Goal: Complete application form

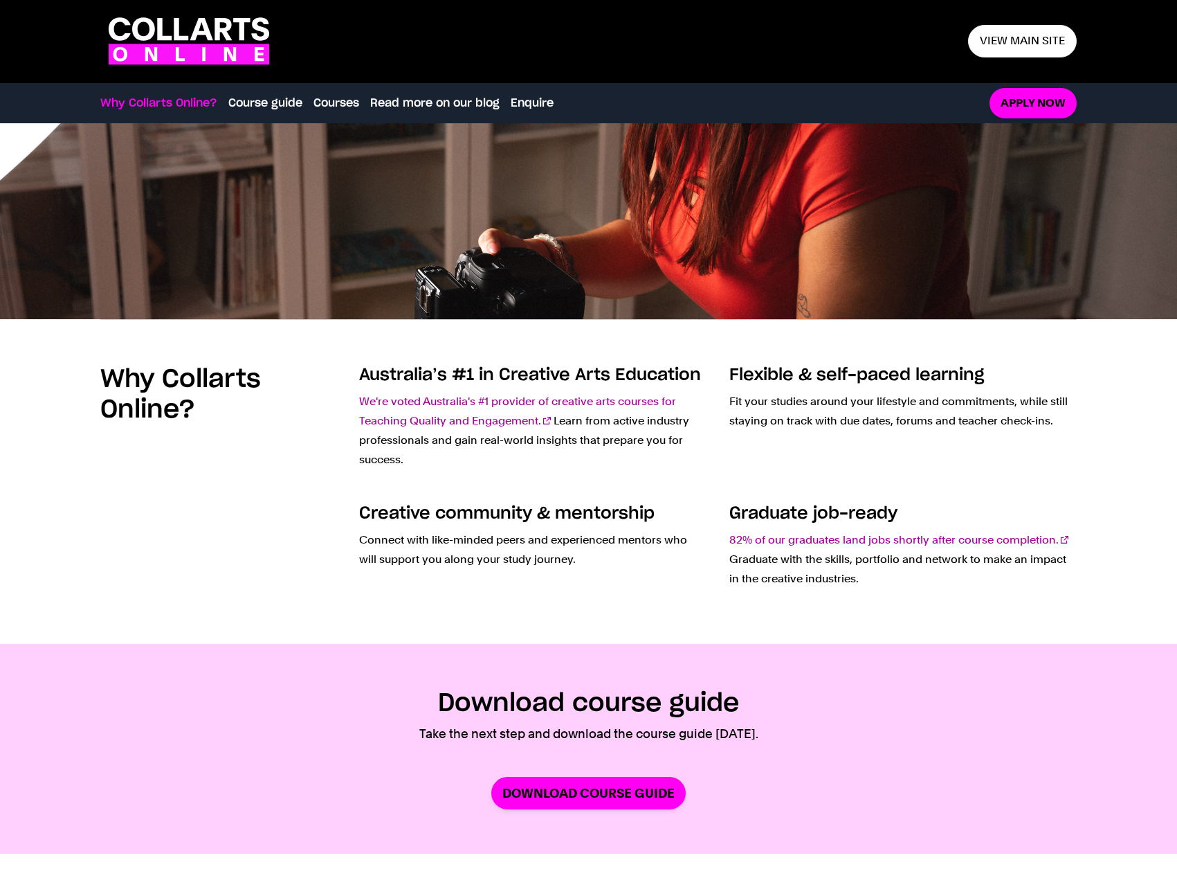
scroll to position [14, 0]
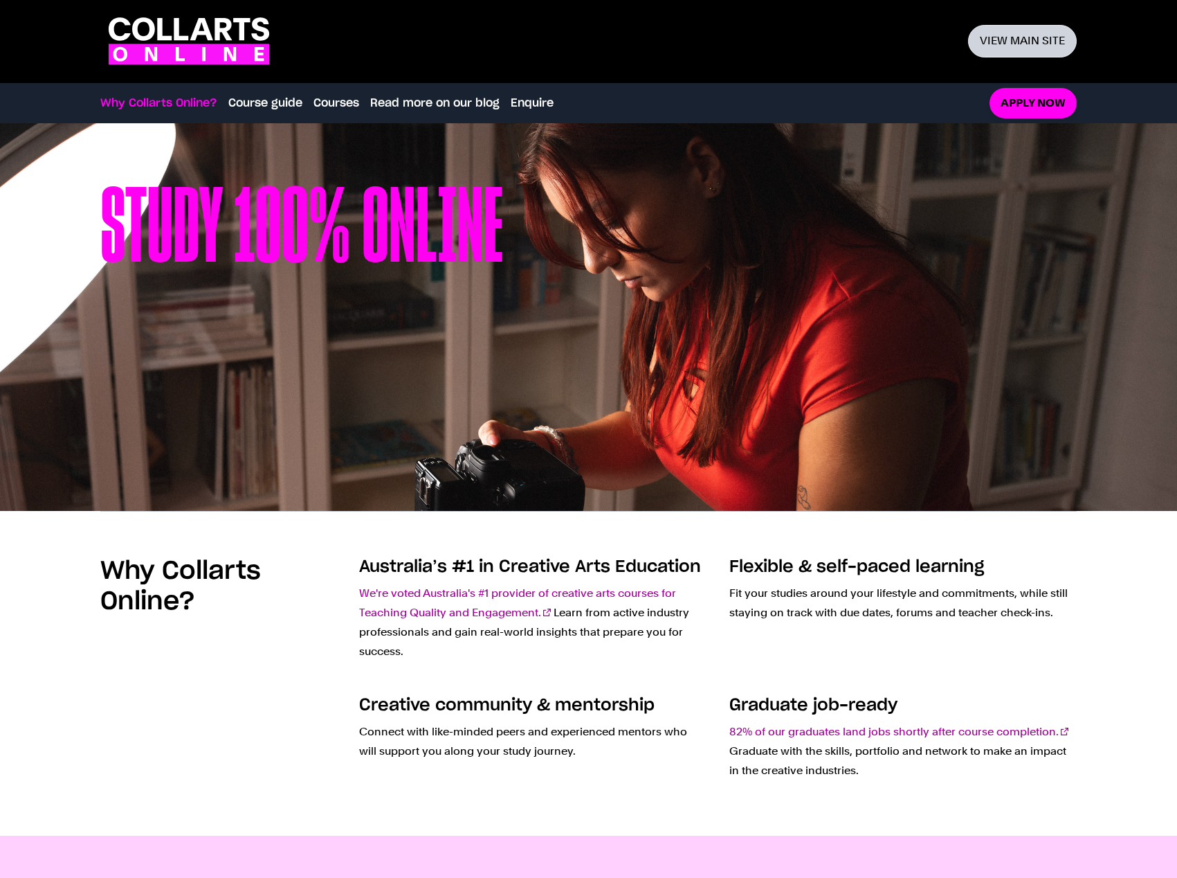
click at [1034, 40] on link "View main site" at bounding box center [1022, 41] width 109 height 33
click at [1023, 42] on link "View main site" at bounding box center [1022, 41] width 109 height 33
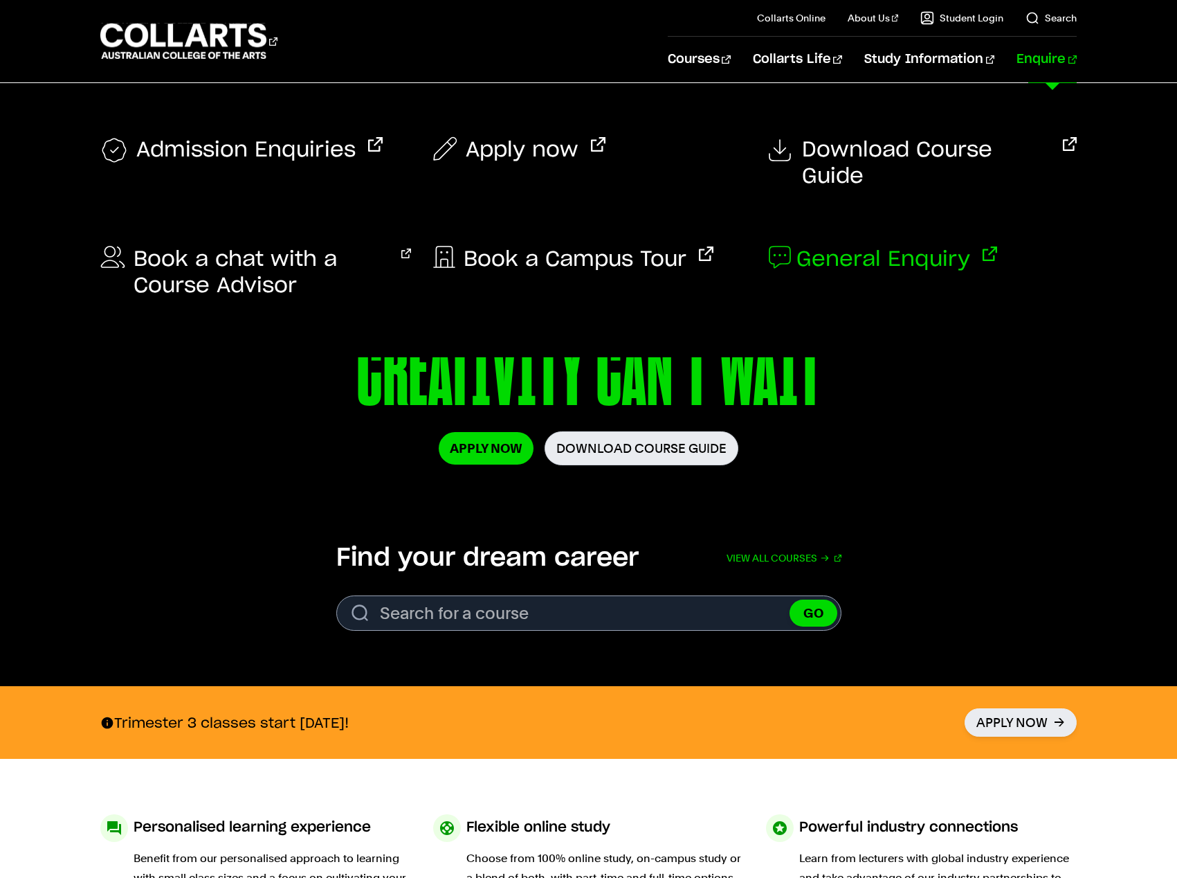
click at [909, 246] on span "General Enquiry" at bounding box center [884, 259] width 174 height 26
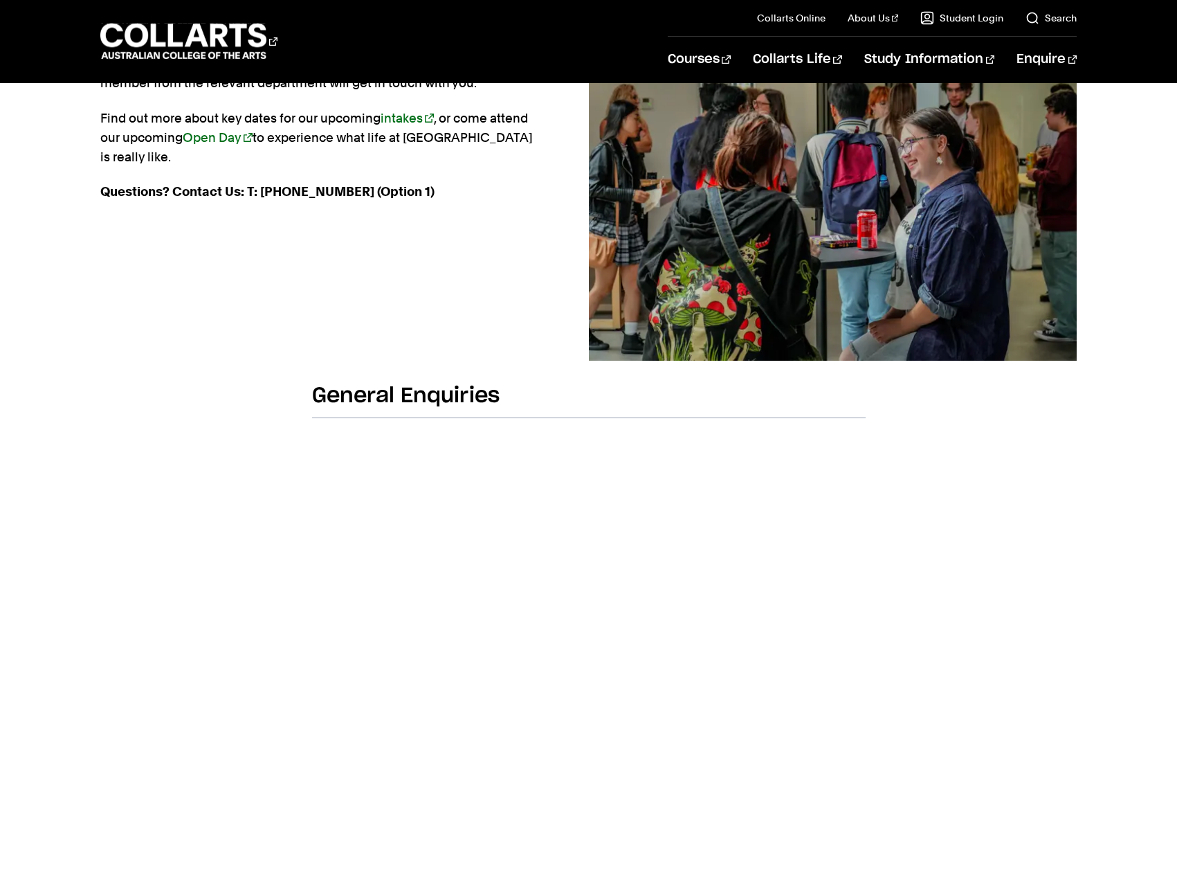
scroll to position [138, 0]
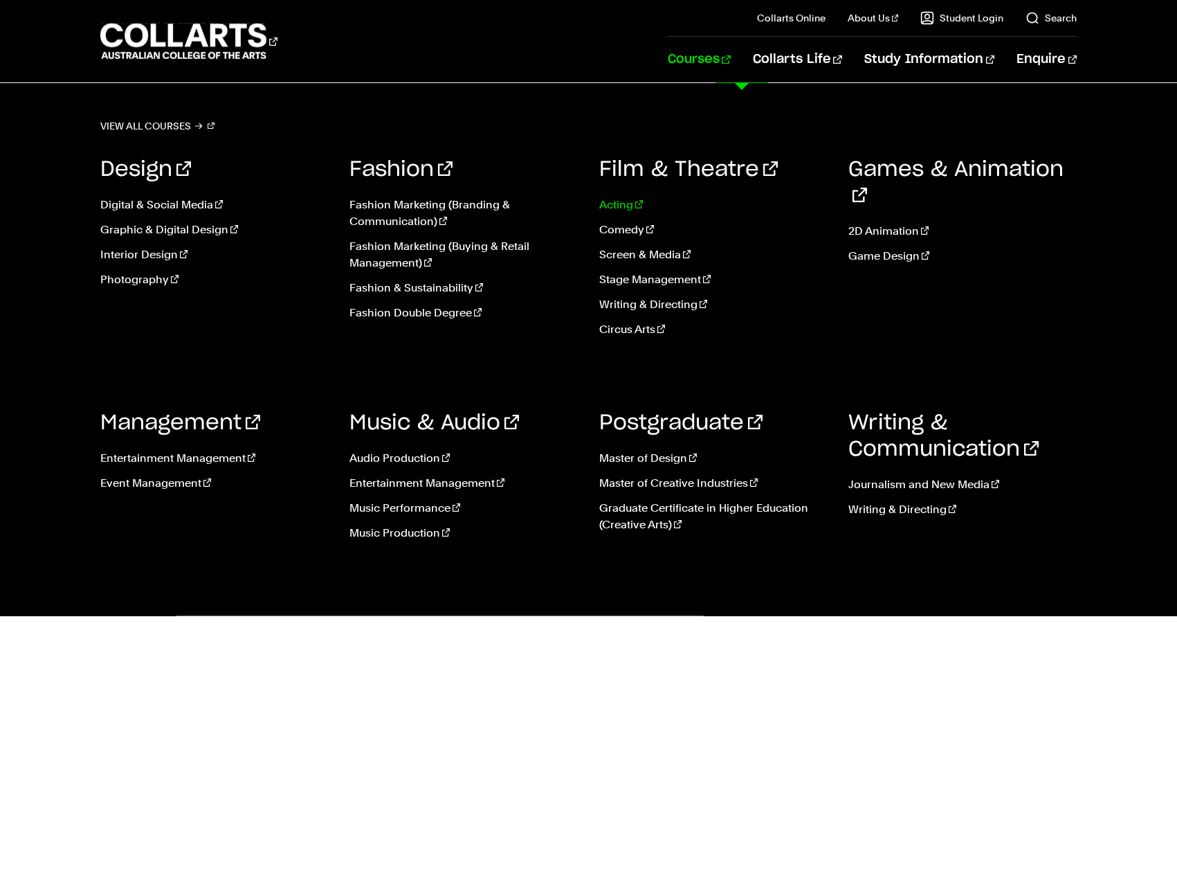
click at [631, 198] on link "Acting" at bounding box center [713, 205] width 228 height 17
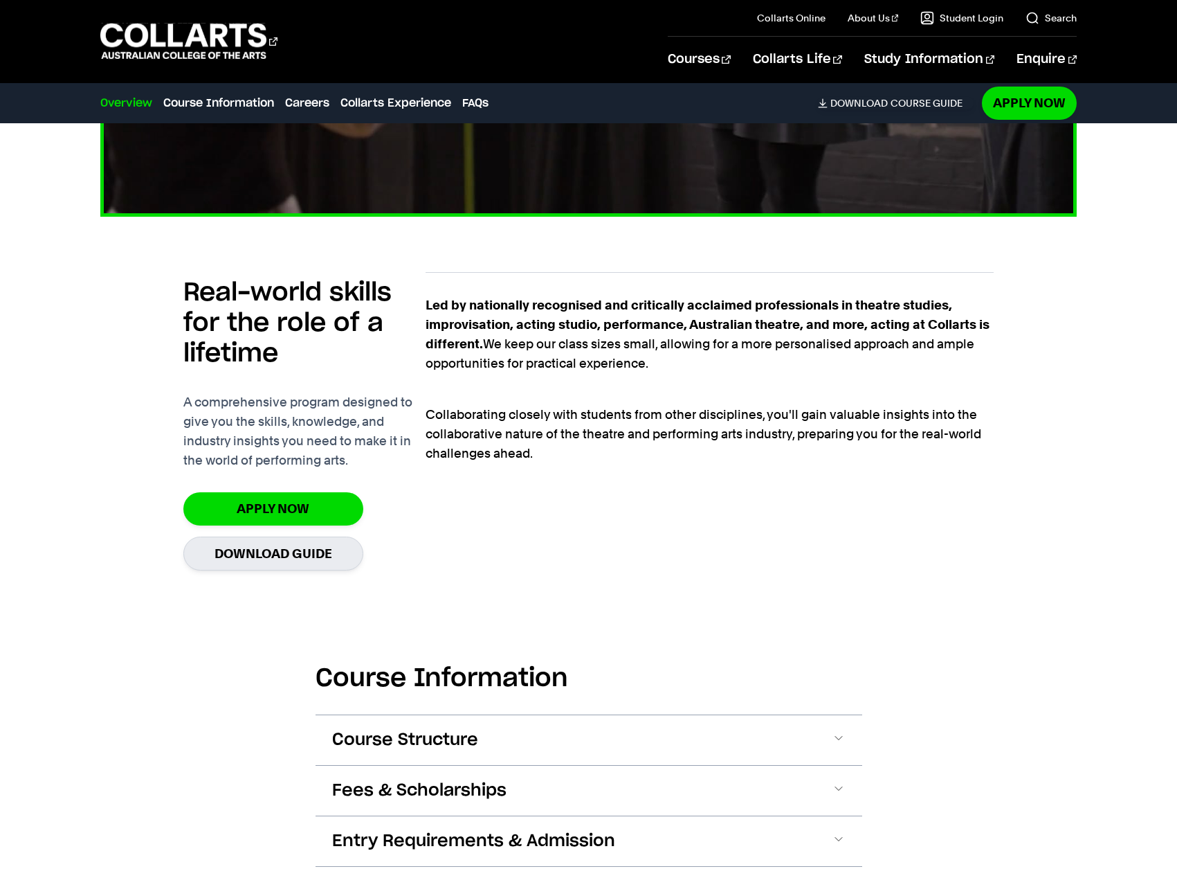
scroll to position [831, 0]
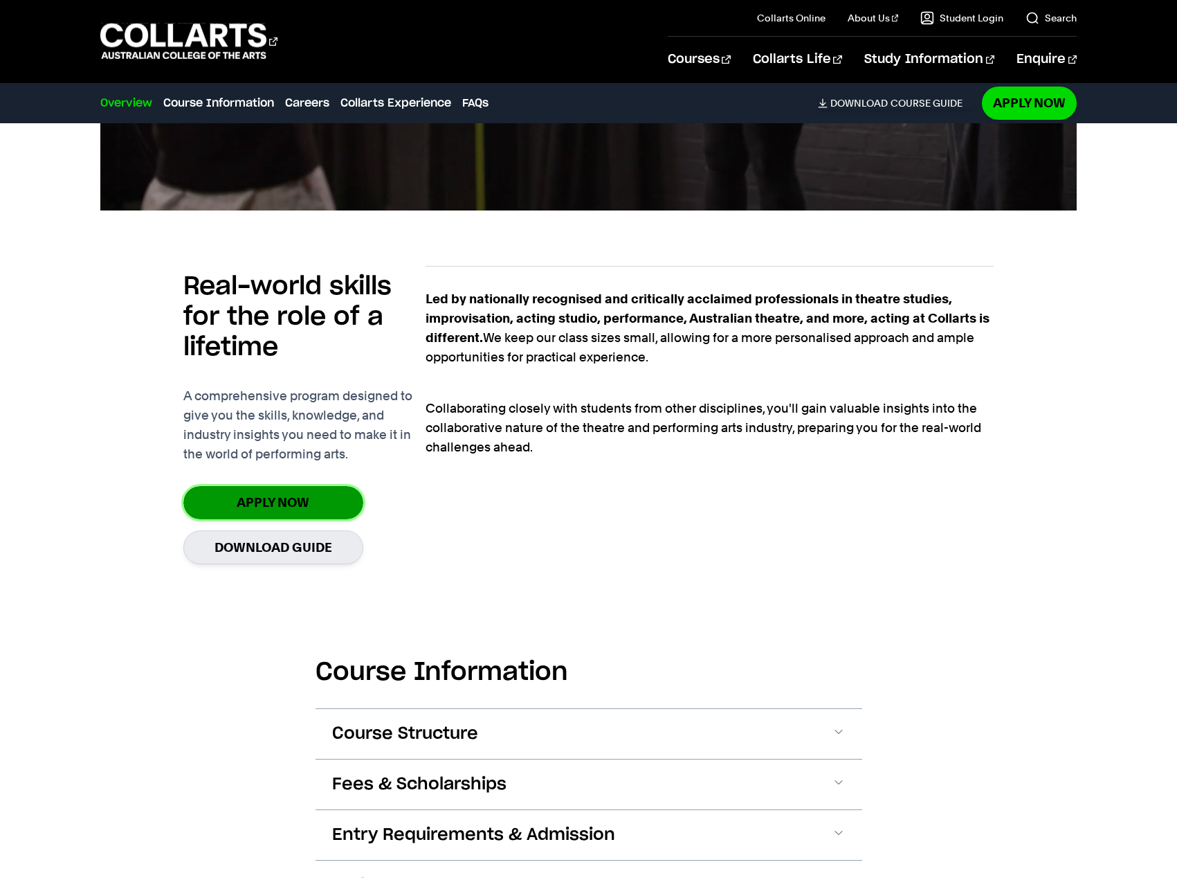
click at [273, 500] on link "Apply Now" at bounding box center [273, 502] width 180 height 33
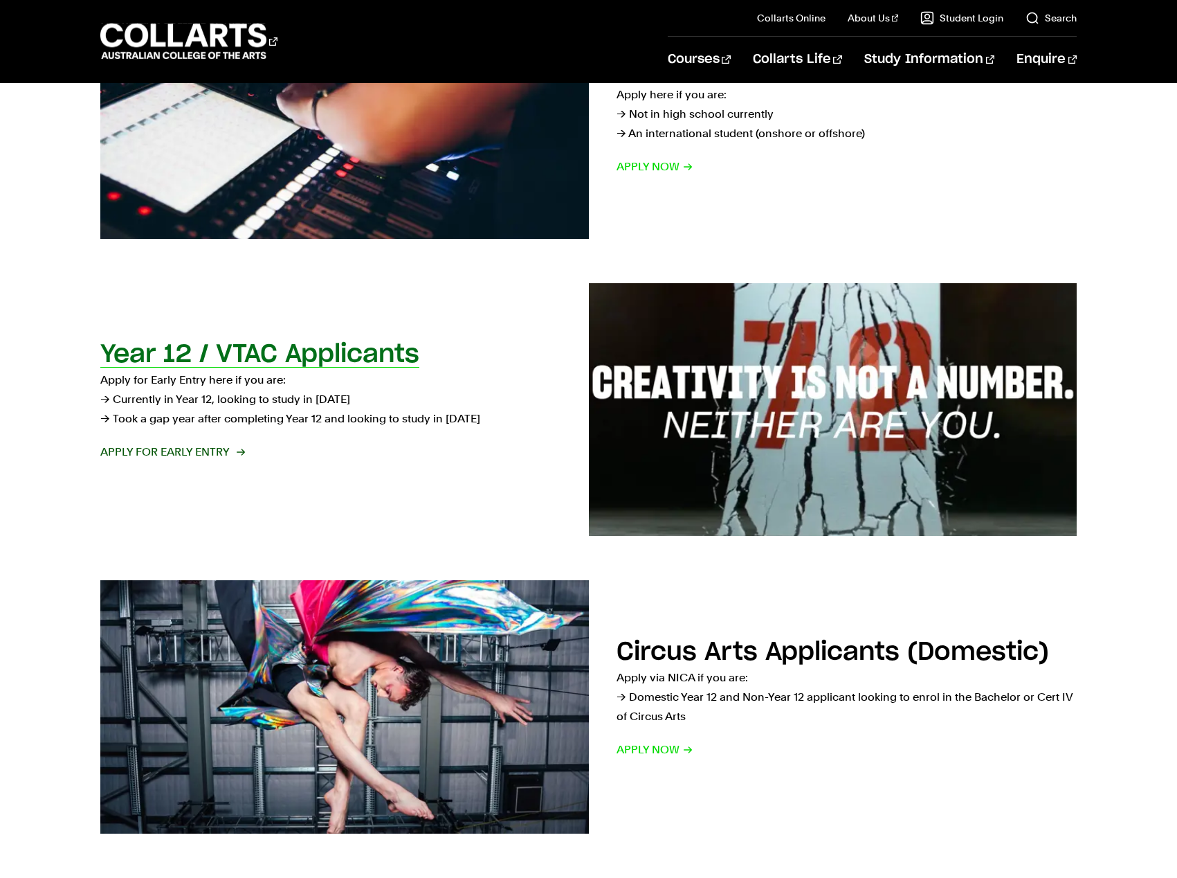
scroll to position [275, 0]
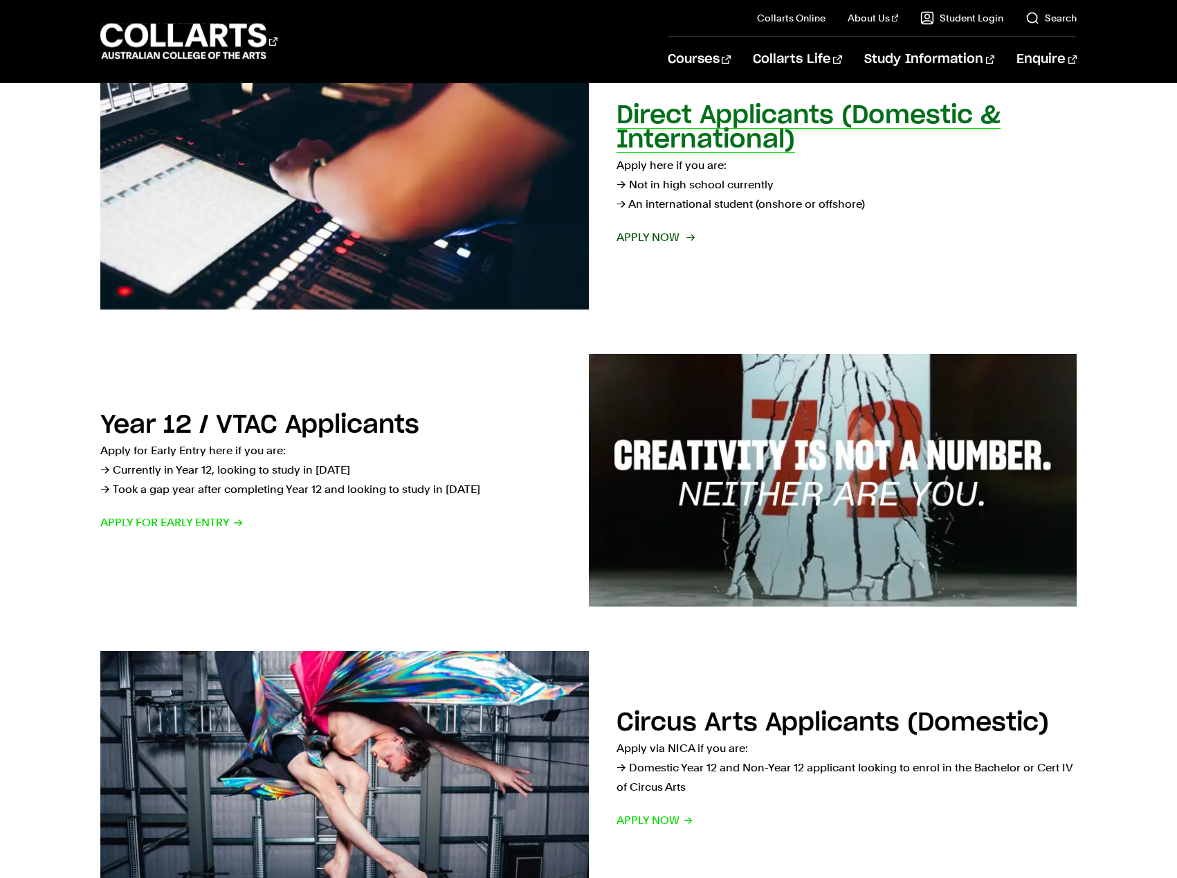
click at [669, 247] on span "Apply now" at bounding box center [655, 237] width 77 height 19
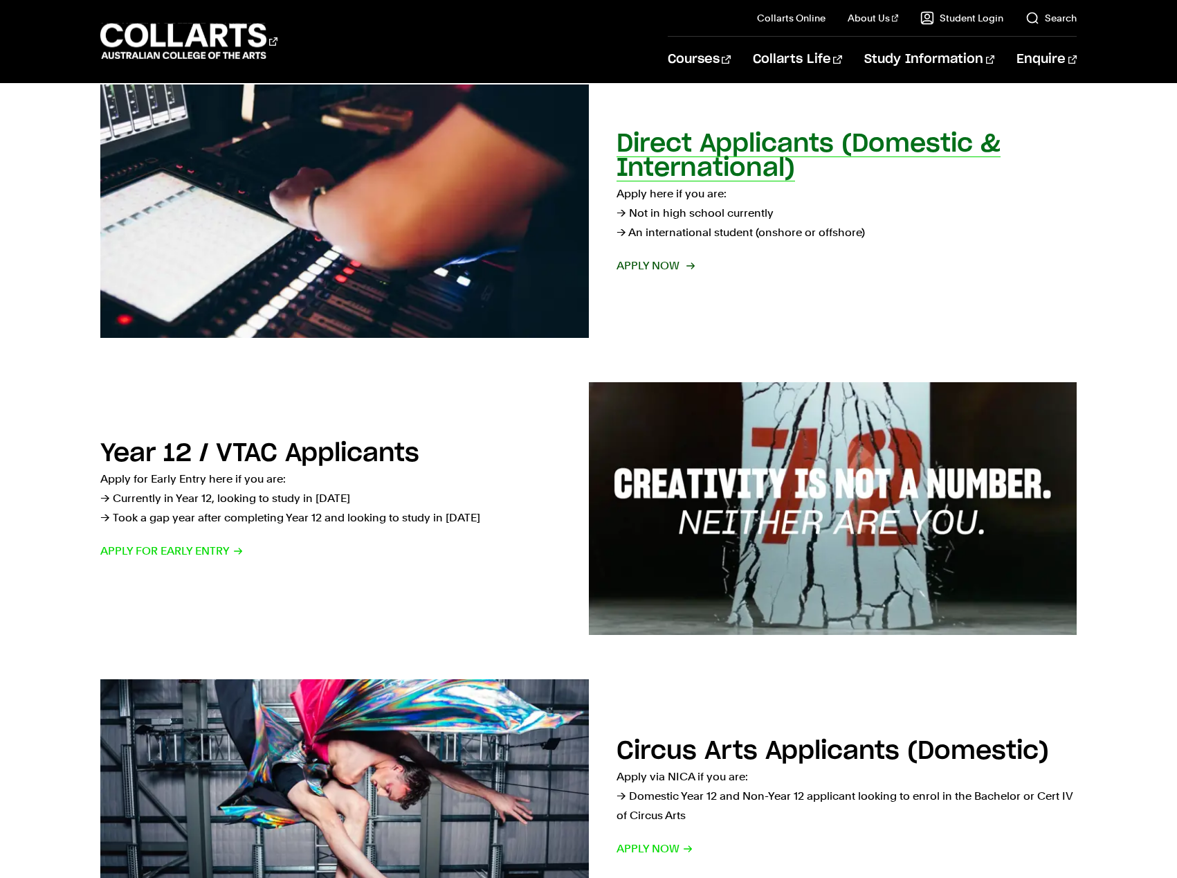
scroll to position [206, 0]
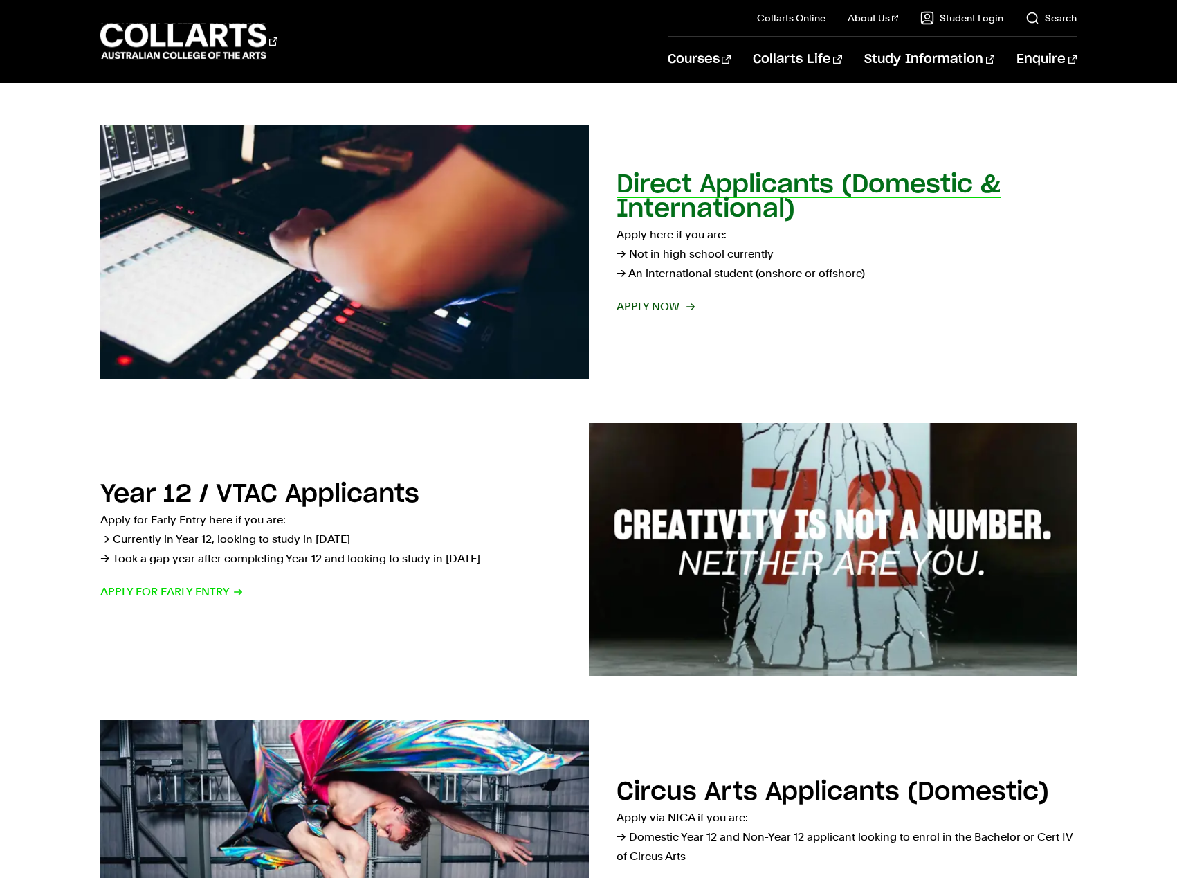
click at [705, 217] on h2 "Direct Applicants (Domestic & International)" at bounding box center [809, 196] width 384 height 49
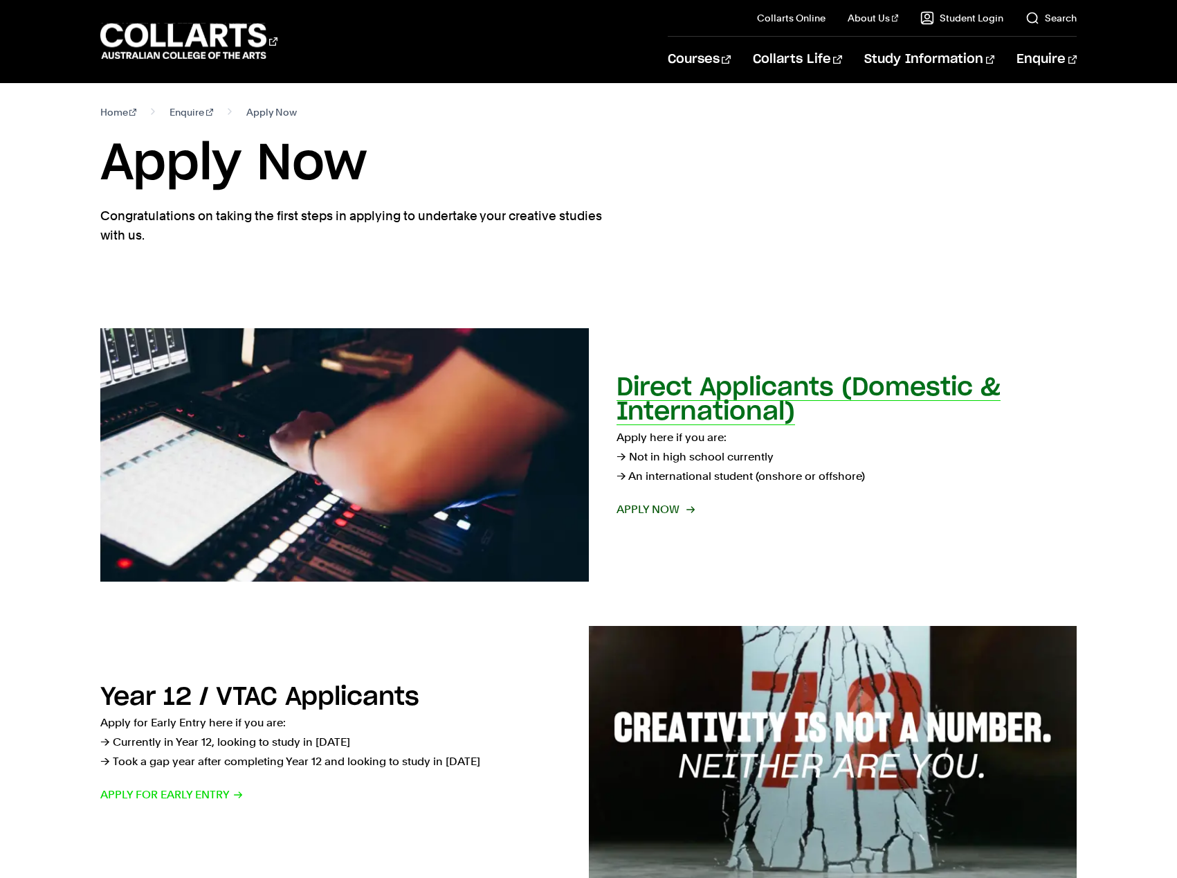
scroll to position [0, 0]
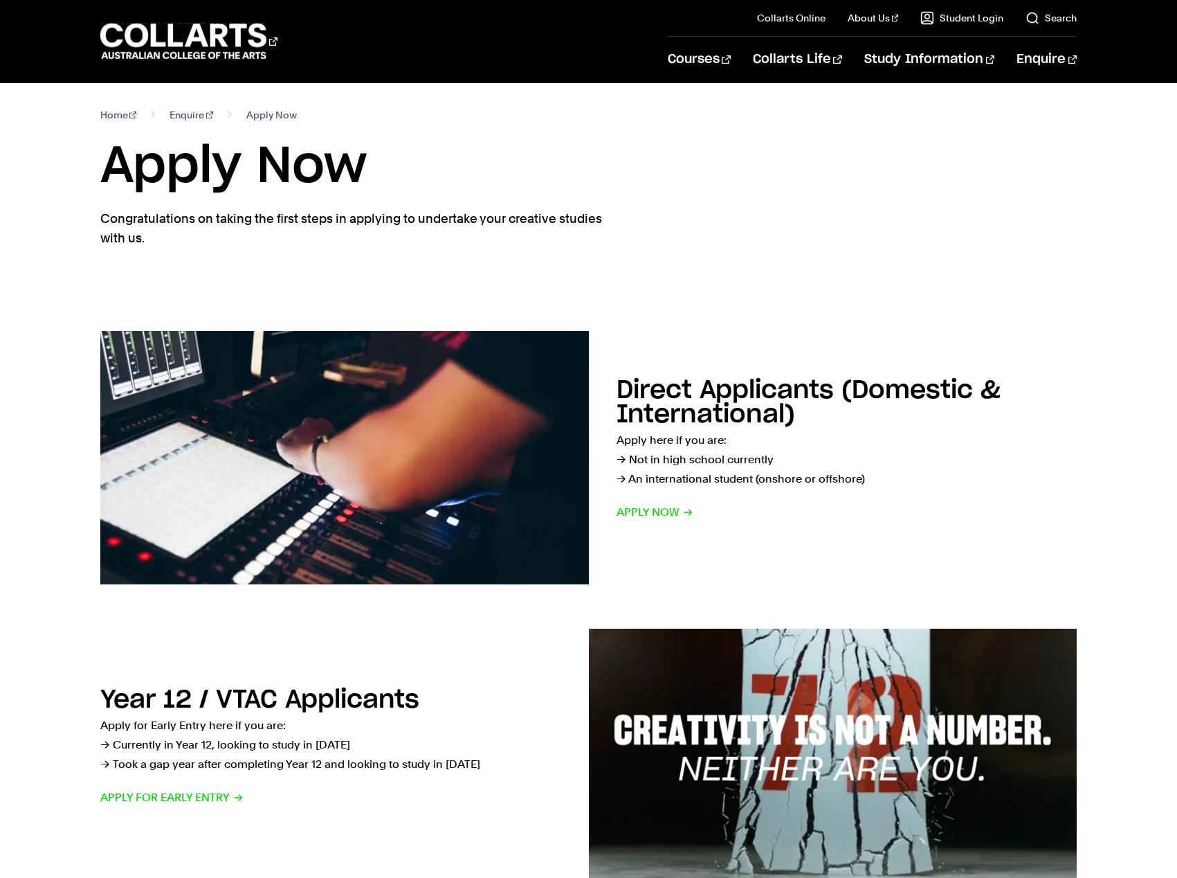
click at [599, 294] on section "Home Enquire Apply Now Apply Now Congratulations on taking the first steps in a…" at bounding box center [588, 196] width 977 height 226
drag, startPoint x: 599, startPoint y: 294, endPoint x: 599, endPoint y: 285, distance: 9.0
drag, startPoint x: 599, startPoint y: 285, endPoint x: 599, endPoint y: 263, distance: 22.2
click at [599, 262] on section "Home Enquire Apply Now Apply Now Congratulations on taking the first steps in a…" at bounding box center [588, 196] width 977 height 226
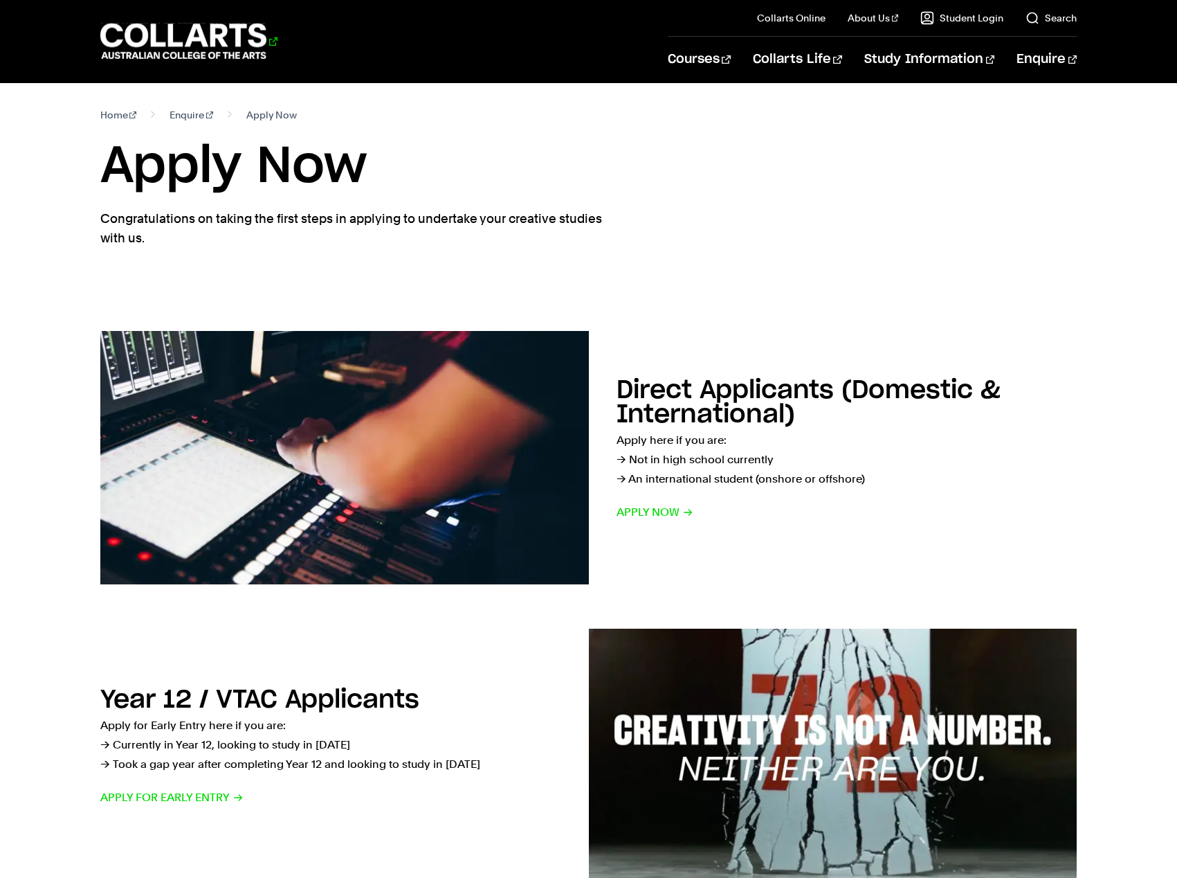
click at [237, 51] on 1 "Go to homepage" at bounding box center [183, 42] width 167 height 36
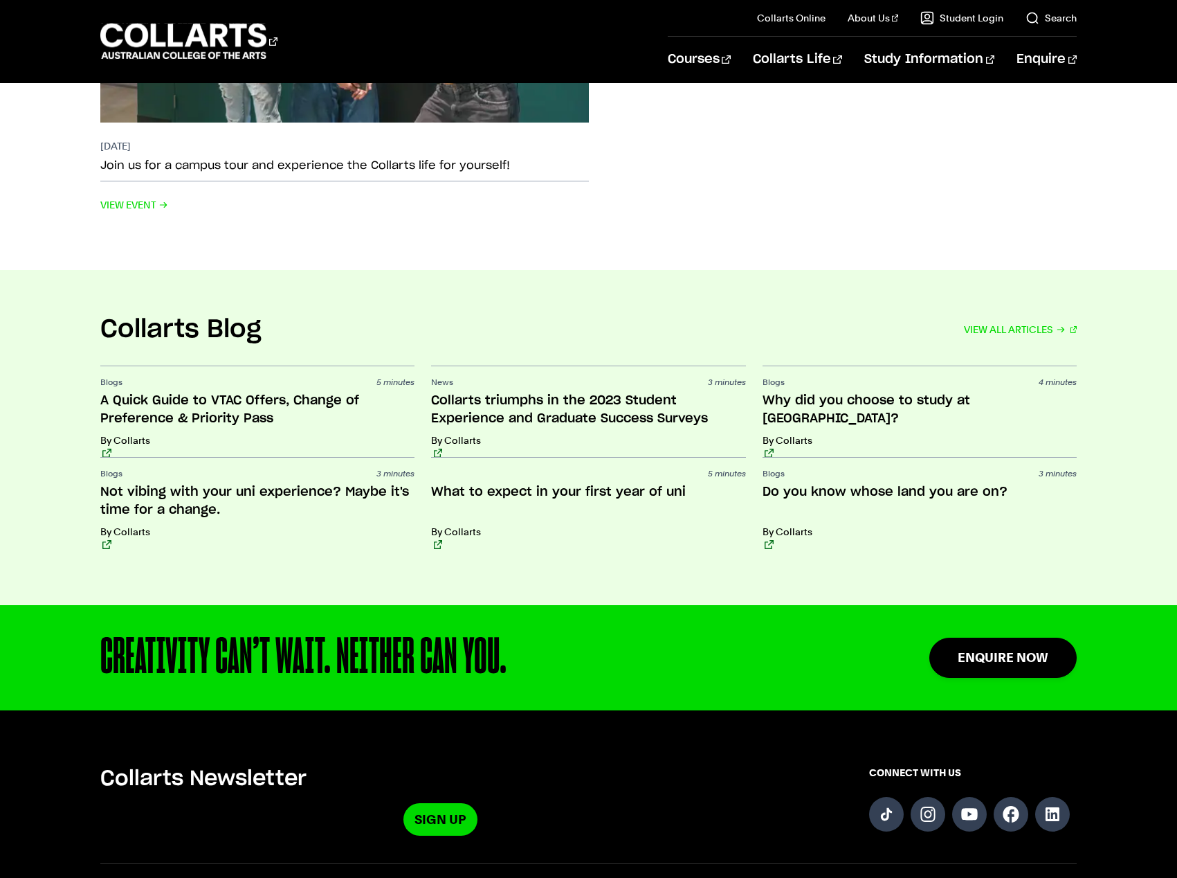
scroll to position [2838, 0]
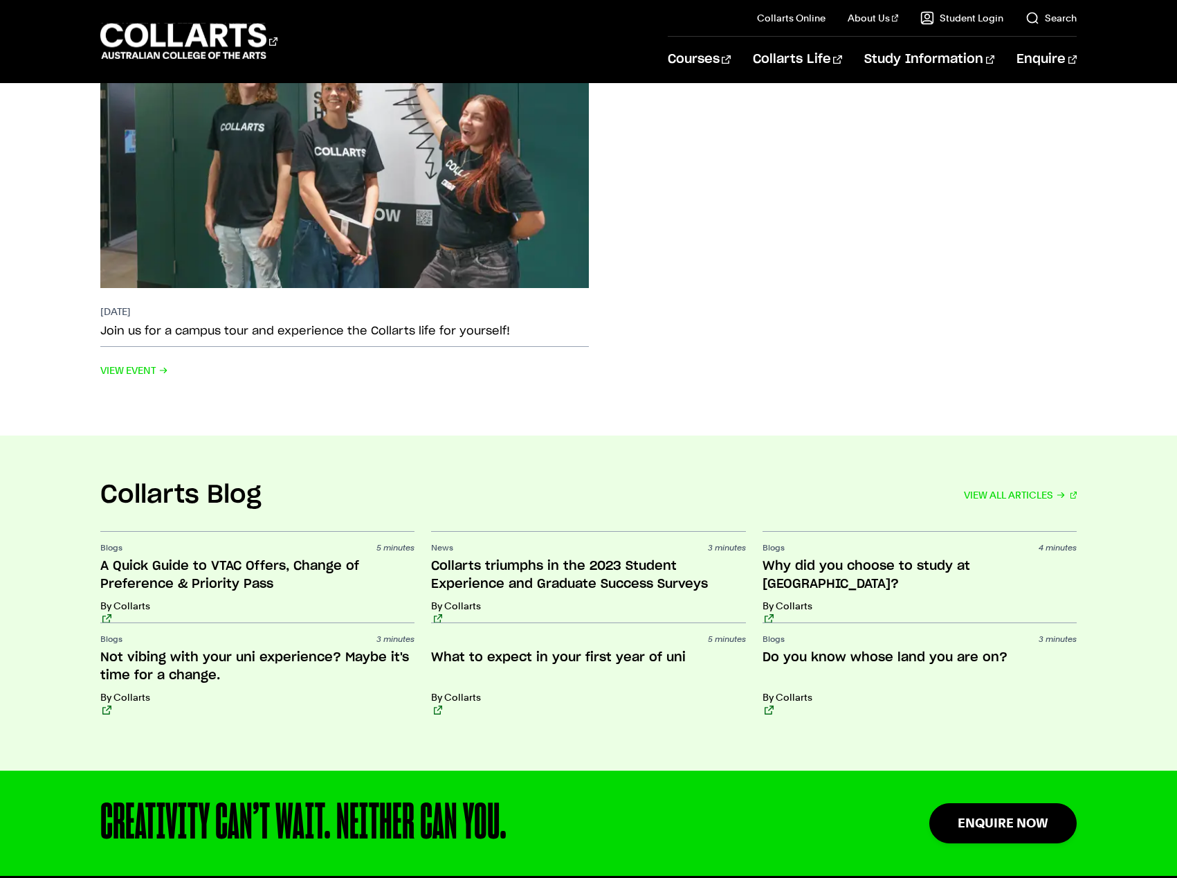
drag, startPoint x: 795, startPoint y: 251, endPoint x: 776, endPoint y: 224, distance: 33.2
drag, startPoint x: 776, startPoint y: 224, endPoint x: 755, endPoint y: 315, distance: 93.7
drag, startPoint x: 755, startPoint y: 315, endPoint x: 754, endPoint y: 361, distance: 45.7
click at [754, 361] on div "Upcoming Events VIEW ALL EVENTS [DATE] Join us for a campus tour and experience…" at bounding box center [588, 167] width 977 height 538
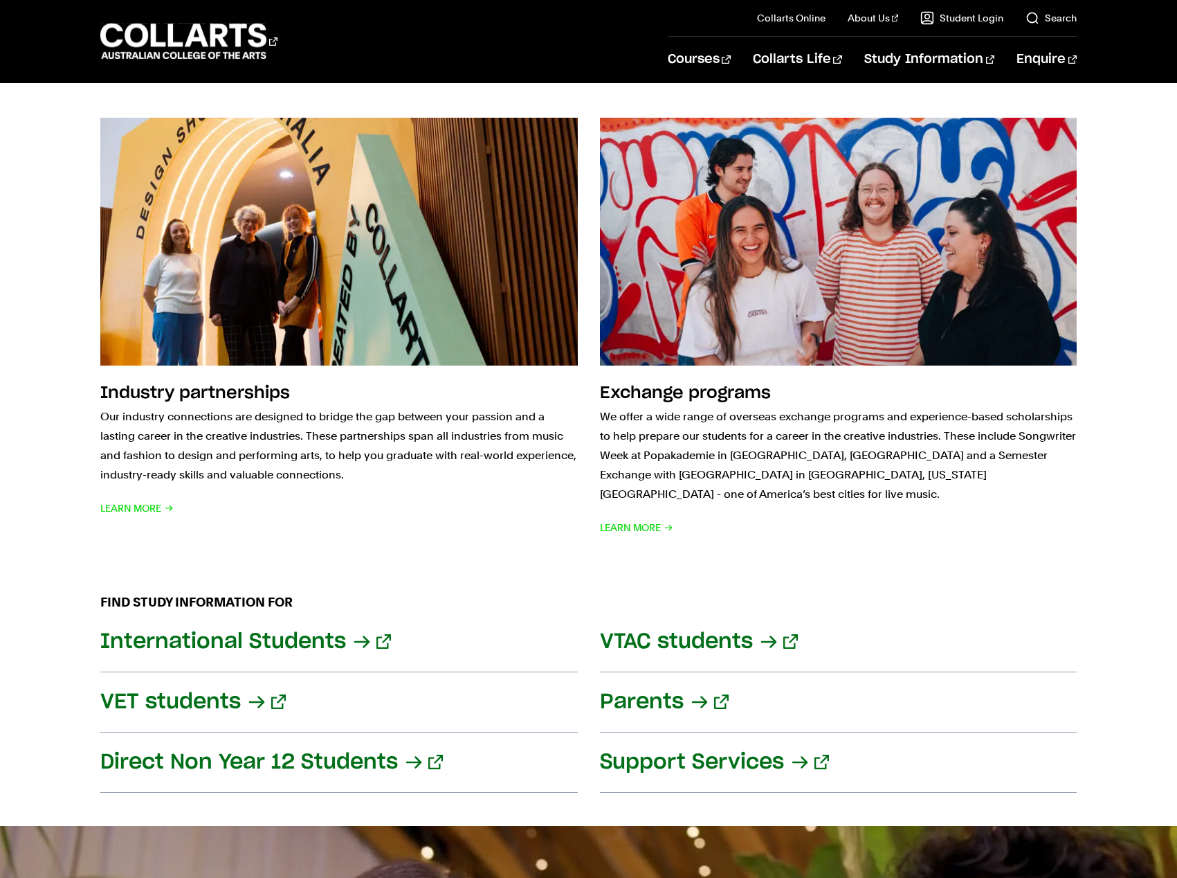
scroll to position [1038, 0]
